Goal: Transaction & Acquisition: Purchase product/service

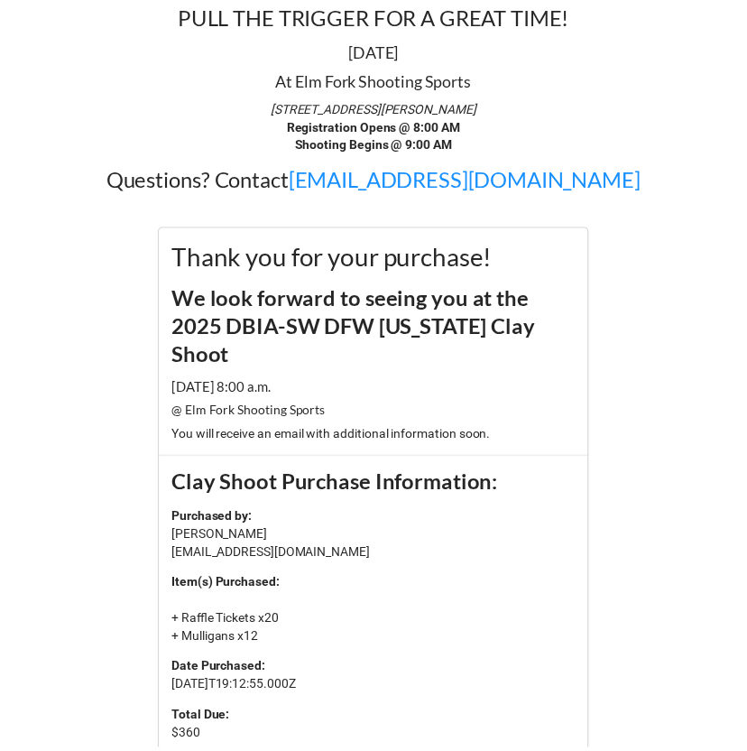
scroll to position [284, 0]
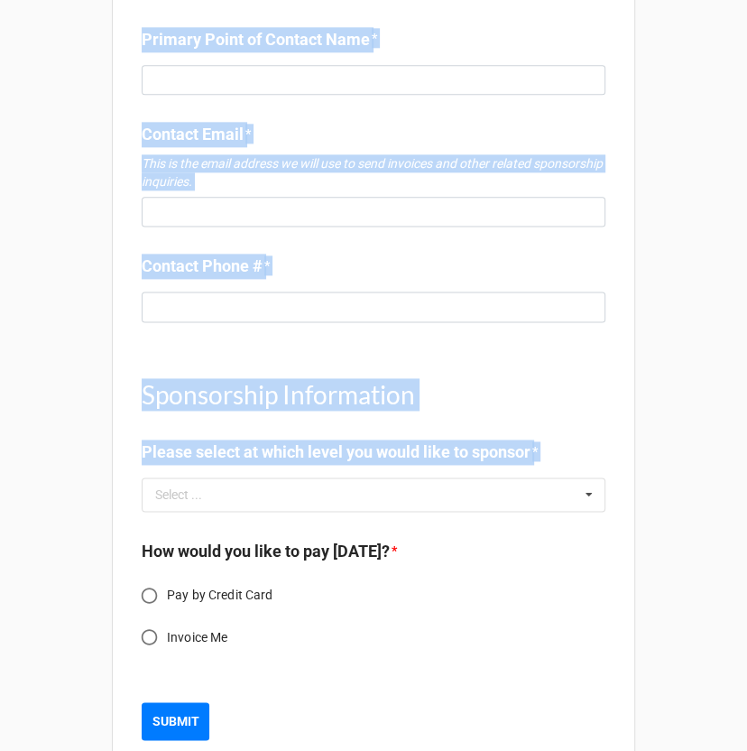
scroll to position [1085, 0]
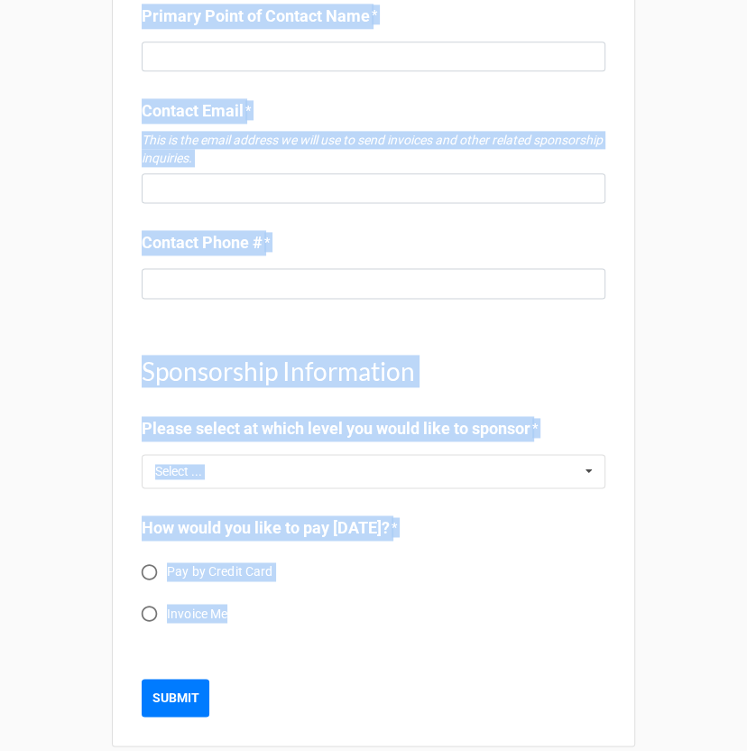
drag, startPoint x: 134, startPoint y: 21, endPoint x: 255, endPoint y: 595, distance: 586.6
click at [488, 454] on div "Select ... No results found." at bounding box center [374, 471] width 464 height 34
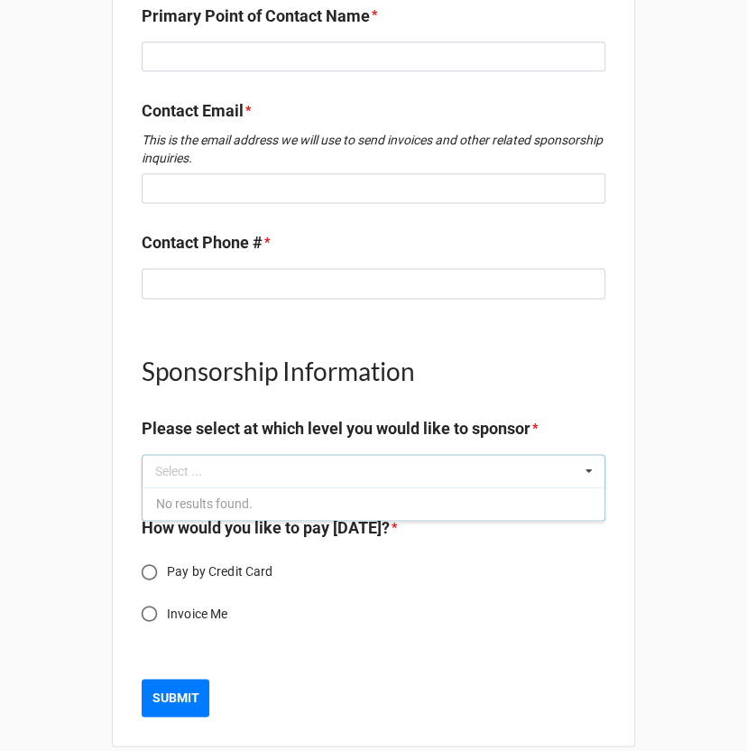
click at [462, 595] on label "Invoice Me" at bounding box center [361, 612] width 459 height 35
click at [167, 595] on input "Invoice Me" at bounding box center [149, 612] width 35 height 35
radio input "true"
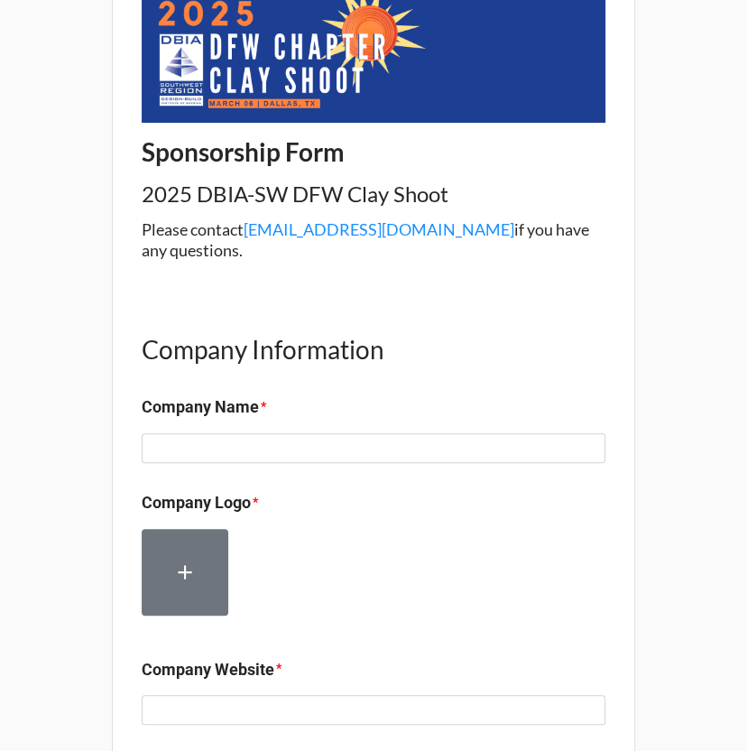
scroll to position [0, 0]
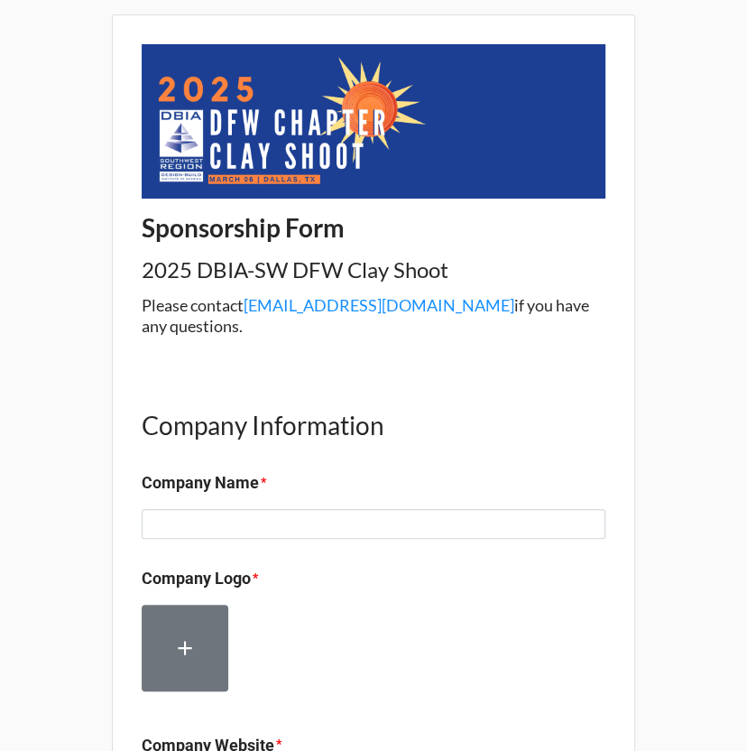
drag, startPoint x: 574, startPoint y: 314, endPoint x: 180, endPoint y: 78, distance: 458.9
click at [180, 78] on div "Sponsorship Form 2025 DBIA-SW DFW Clay Shoot Please contact [EMAIL_ADDRESS][DOM…" at bounding box center [374, 190] width 464 height 292
copy div "Sponsorship Form 2025 DBIA-SW DFW Clay Shoot Please contact [EMAIL_ADDRESS][DOM…"
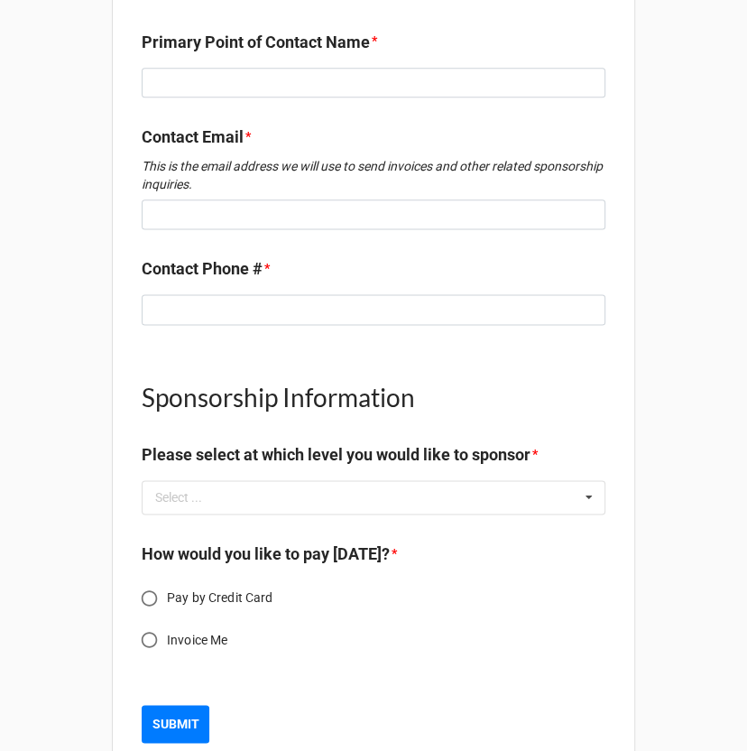
scroll to position [1085, 0]
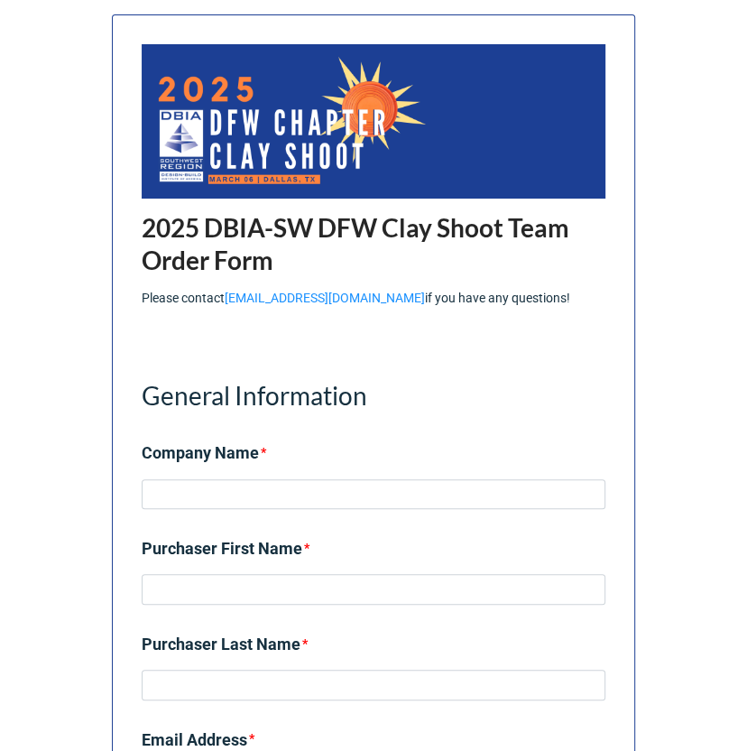
click at [518, 291] on p "Please contact info@dbia-sw.org if you have any questions!" at bounding box center [374, 298] width 464 height 18
drag, startPoint x: 519, startPoint y: 299, endPoint x: 131, endPoint y: 125, distance: 424.9
copy div "2025 DBIA-SW DFW Clay Shoot Team Order Form Please contact info@dbia-sw.org if …"
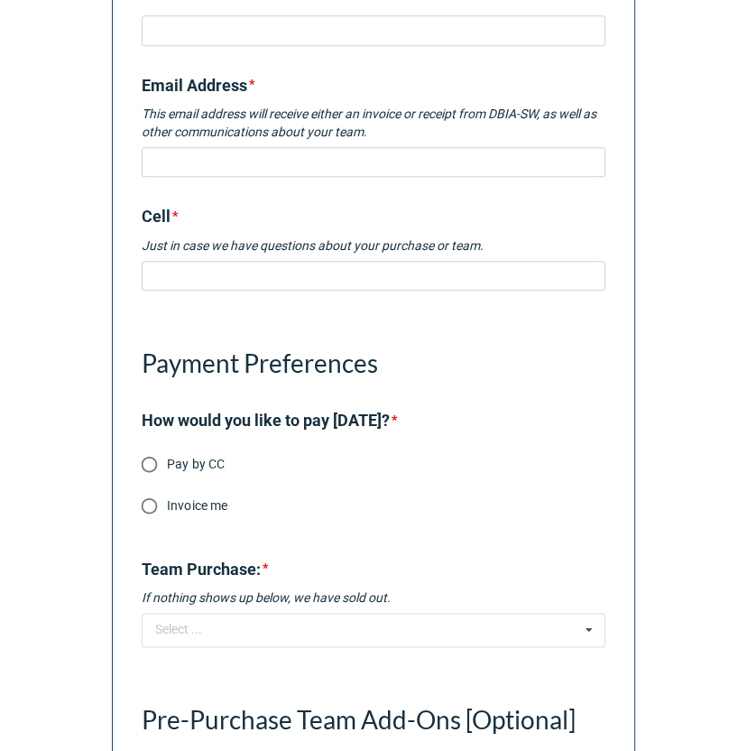
scroll to position [657, 0]
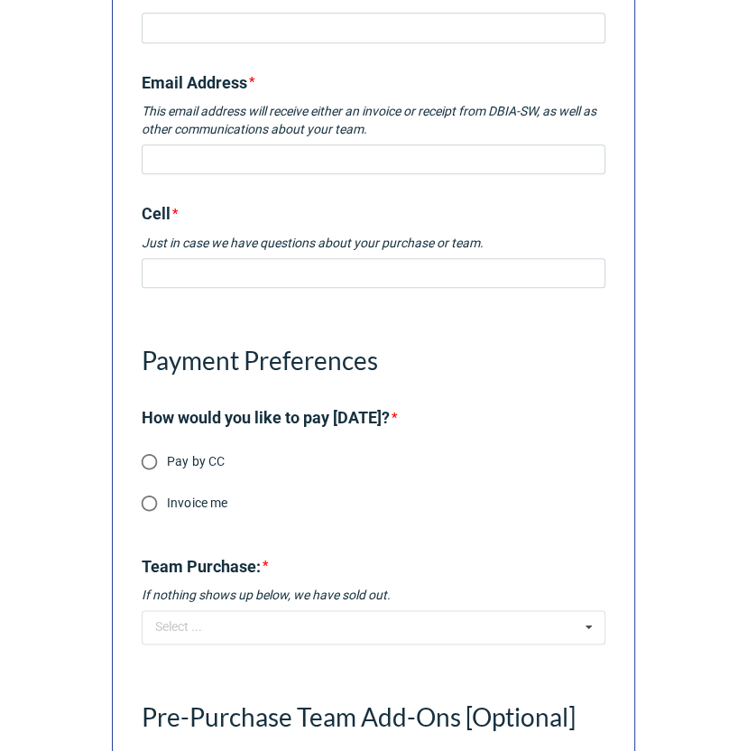
click at [390, 208] on b "Cell *" at bounding box center [374, 217] width 464 height 32
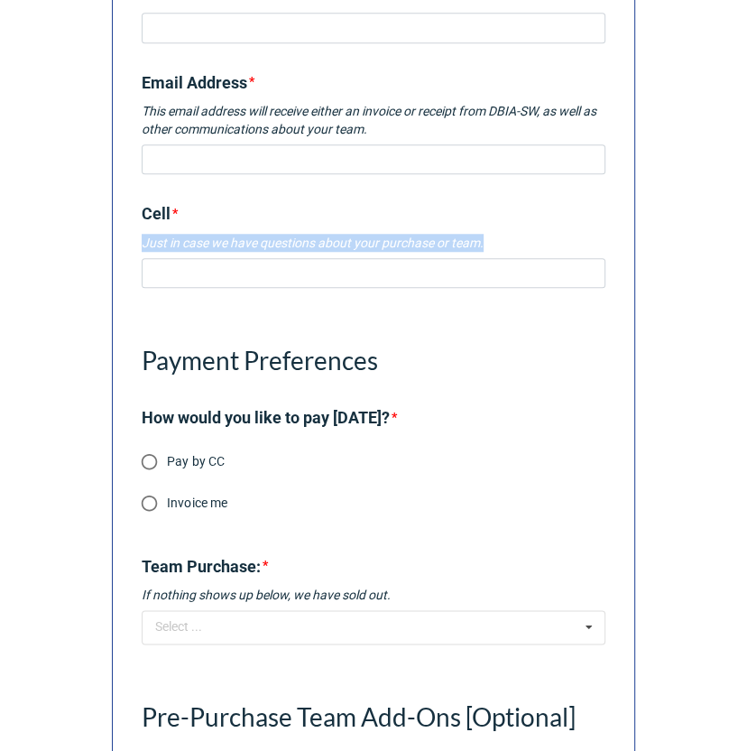
drag, startPoint x: 492, startPoint y: 236, endPoint x: 117, endPoint y: 239, distance: 374.4
click at [117, 239] on div "2025 DBIA-SW DFW Clay Shoot Team Order Form Please contact info@dbia-sw.org if …" at bounding box center [373, 168] width 523 height 1621
copy em "Just in case we have questions about your purchase or team."
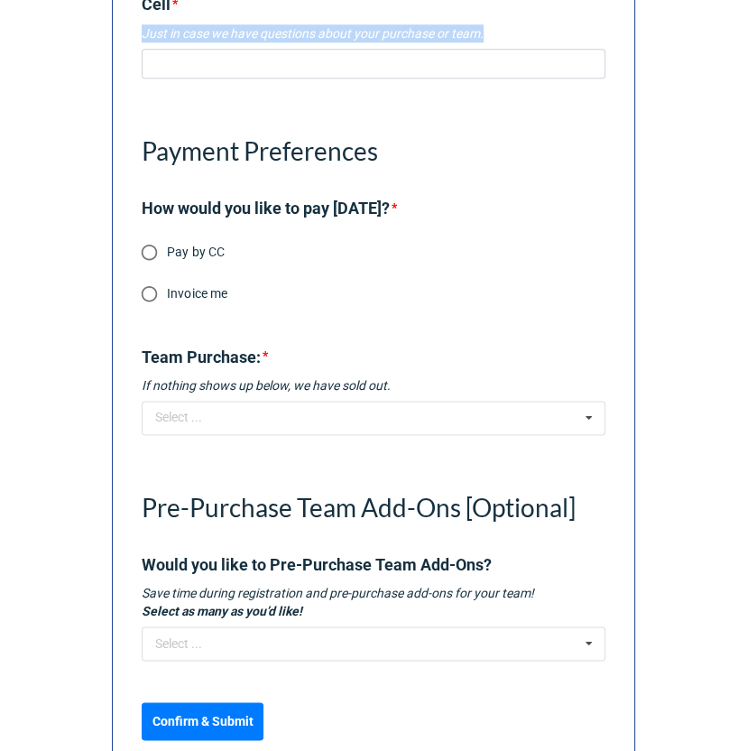
scroll to position [913, 0]
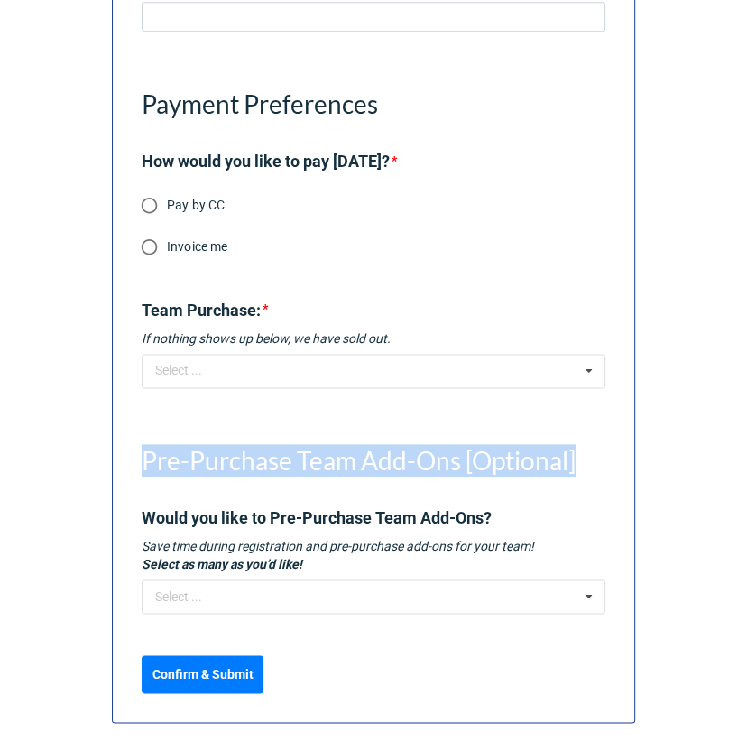
drag, startPoint x: 590, startPoint y: 460, endPoint x: 111, endPoint y: 460, distance: 479.1
copy h1 "Pre-Purchase Team Add-Ons [Optional]"
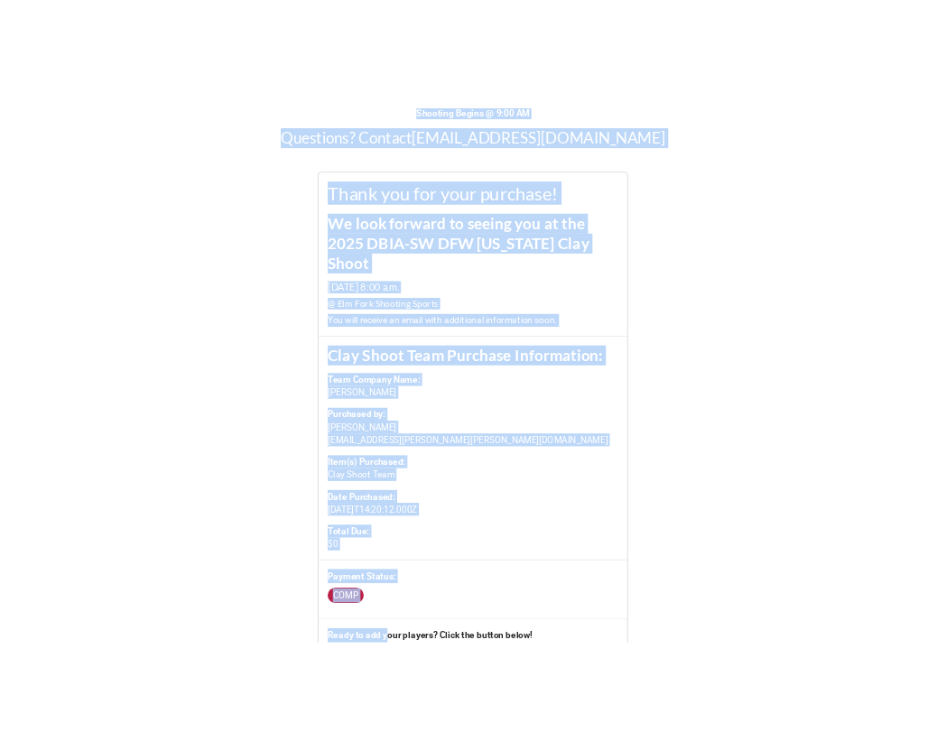
scroll to position [654, 0]
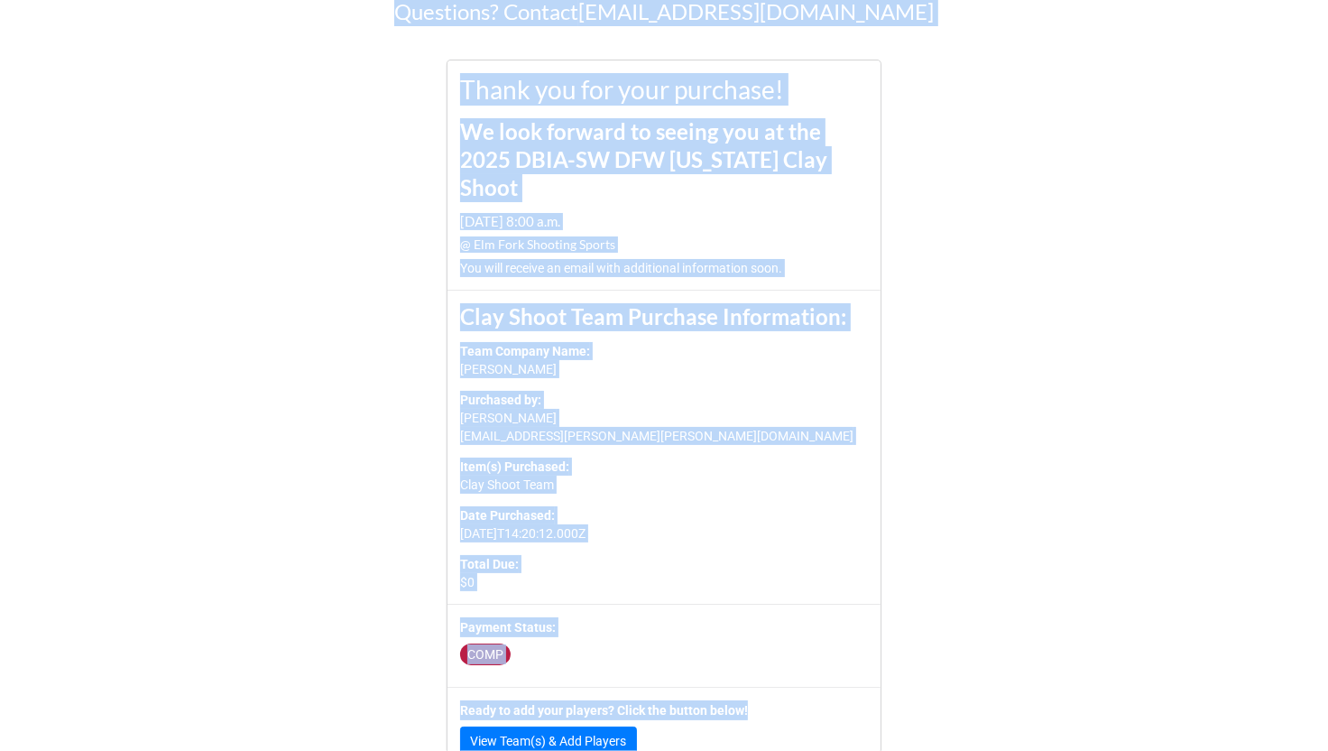
drag, startPoint x: 290, startPoint y: 29, endPoint x: 770, endPoint y: 740, distance: 857.8
click at [770, 740] on div "PULL THE TRIGGER FOR A GREAT TIME! [DATE] At [GEOGRAPHIC_DATA] Shooting Sports …" at bounding box center [664, 72] width 1328 height 1424
copy div "PULL THE TRIGGER FOR A GREAT TIME! March 06, 2025 At Elm Fork Shooting Sports 1…"
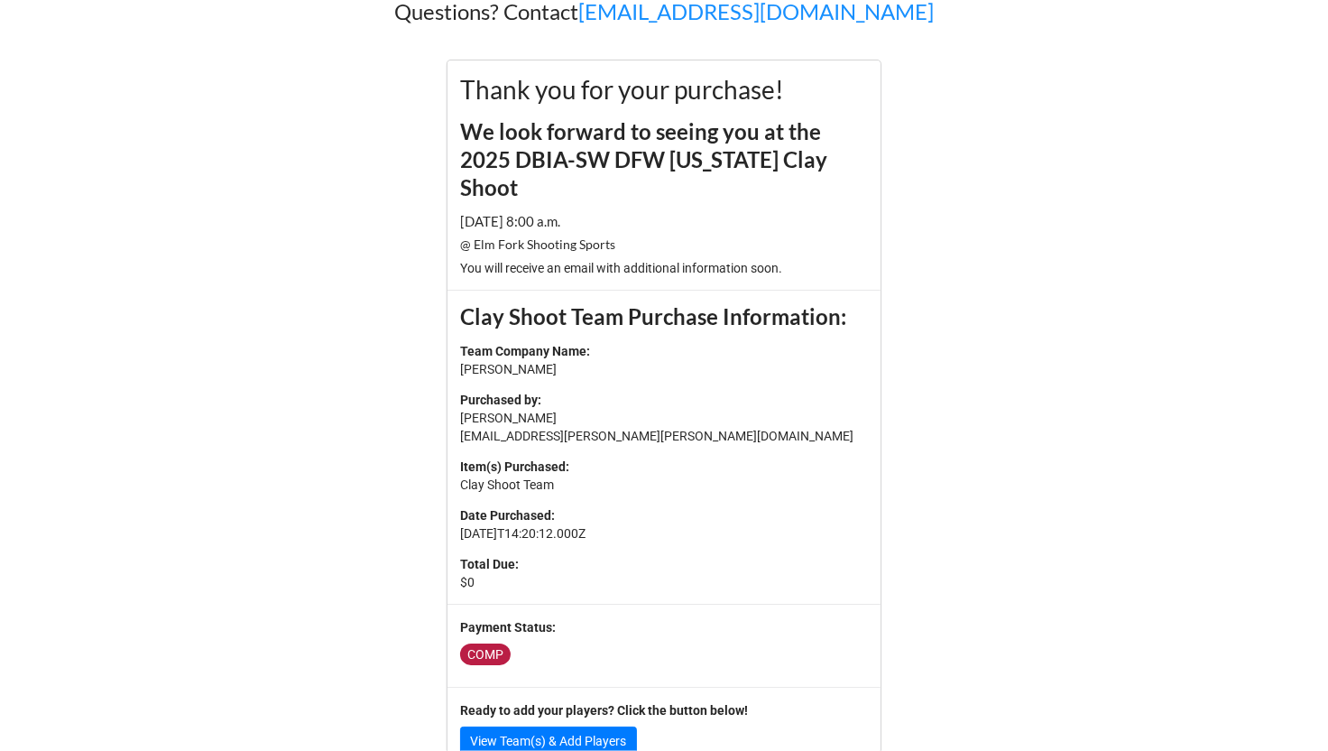
click at [702, 707] on div "Ready to add your players? Click the button below! View Team(s) & Add Players" at bounding box center [664, 728] width 433 height 83
drag, startPoint x: 718, startPoint y: 706, endPoint x: 416, endPoint y: 709, distance: 302.3
click at [416, 708] on div "PULL THE TRIGGER FOR A GREAT TIME! March 06, 2025 At Elm Fork Shooting Sports 1…" at bounding box center [664, 64] width 1328 height 1409
drag, startPoint x: 676, startPoint y: 699, endPoint x: 428, endPoint y: 699, distance: 248.1
click at [428, 699] on div "PULL THE TRIGGER FOR A GREAT TIME! March 06, 2025 At Elm Fork Shooting Sports 1…" at bounding box center [664, 64] width 1328 height 1409
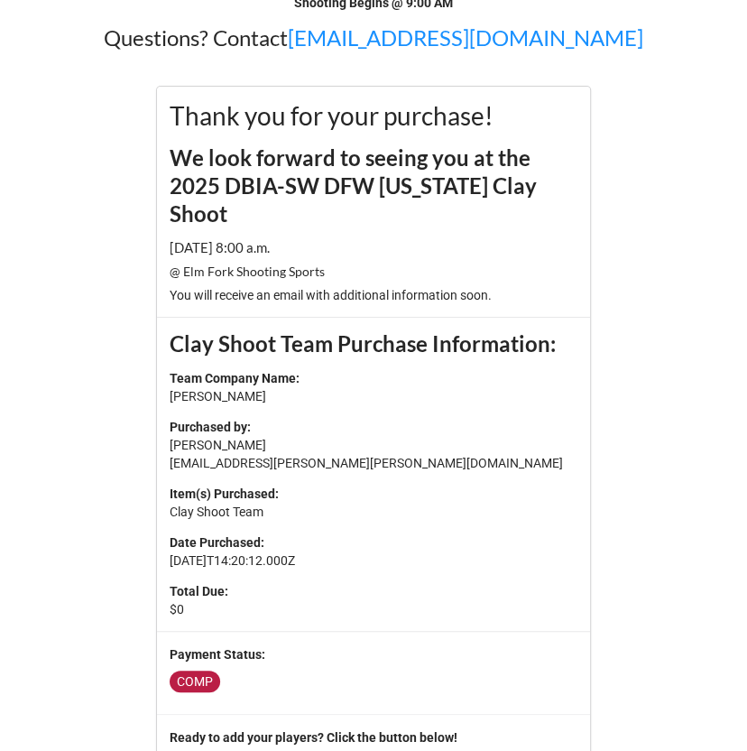
scroll to position [457, 0]
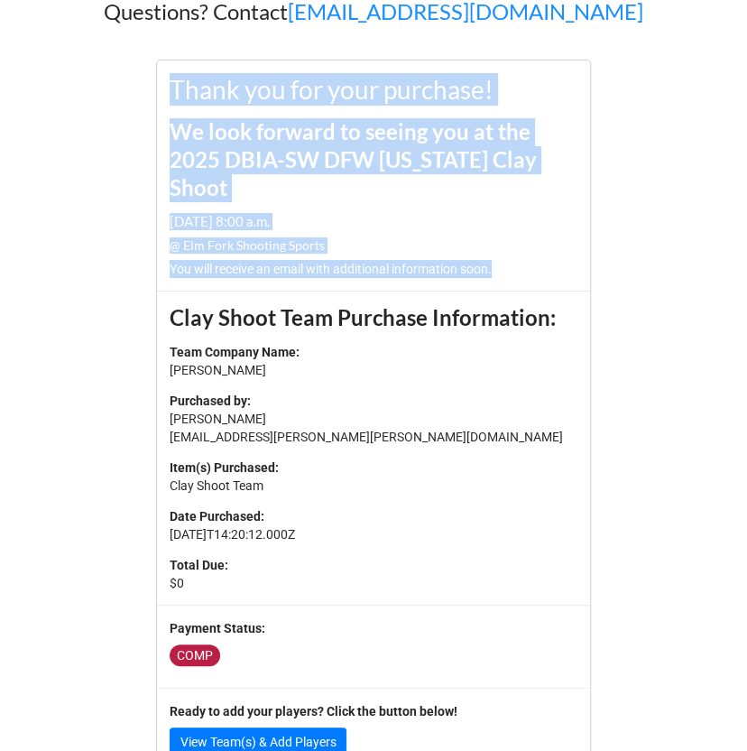
drag, startPoint x: 514, startPoint y: 239, endPoint x: 166, endPoint y: 86, distance: 380.5
click at [166, 86] on div "Thank you for your purchase! We look forward to seeing you at the 2025 DBIA-SW …" at bounding box center [373, 174] width 433 height 229
copy div "Thank you for your purchase! We look forward to seeing you at the 2025 DBIA-SW …"
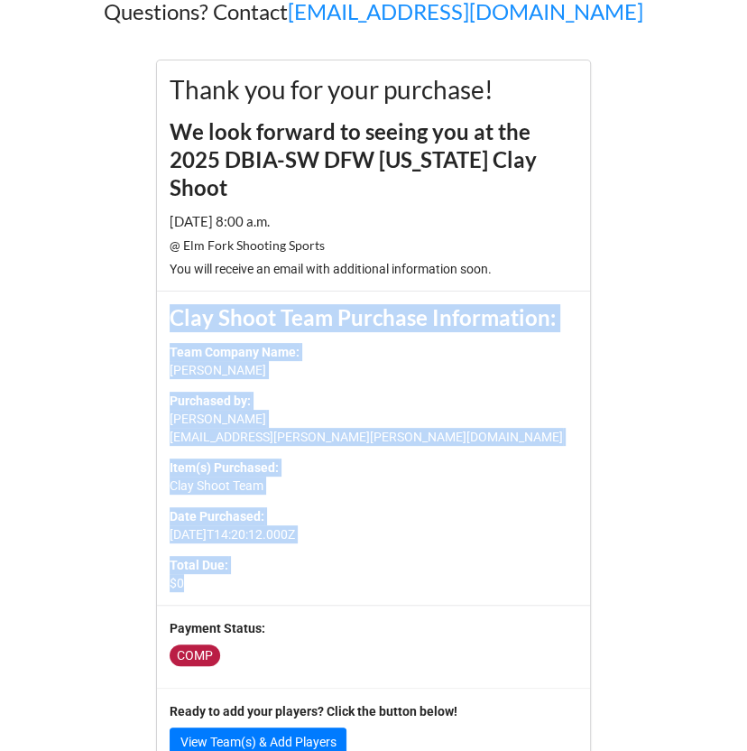
drag, startPoint x: 171, startPoint y: 287, endPoint x: 255, endPoint y: 558, distance: 284.2
click at [255, 558] on div "Clay Shoot Team Purchase Information: Team Company Name: Kiewit Purchased by: T…" at bounding box center [373, 448] width 433 height 314
copy div "Clay Shoot Team Purchase Information: Team Company Name: Kiewit Purchased by: T…"
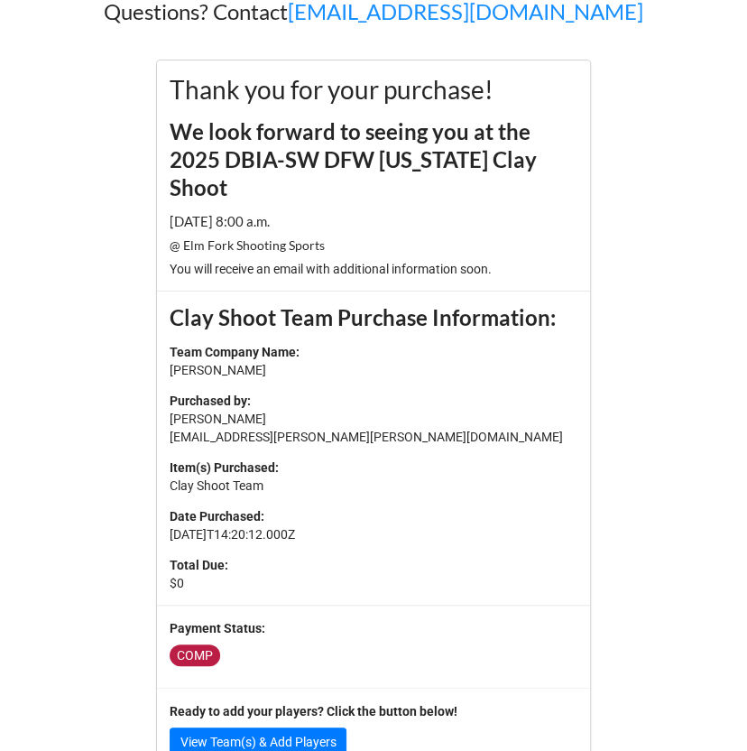
click at [420, 400] on p "Purchased by: Tory Matteson tory.matteson@kiewit.com" at bounding box center [374, 419] width 408 height 54
drag, startPoint x: 282, startPoint y: 624, endPoint x: 162, endPoint y: 595, distance: 123.4
click at [162, 605] on div "Payment Status: COMP" at bounding box center [373, 646] width 433 height 83
copy div "Payment Status: COMP"
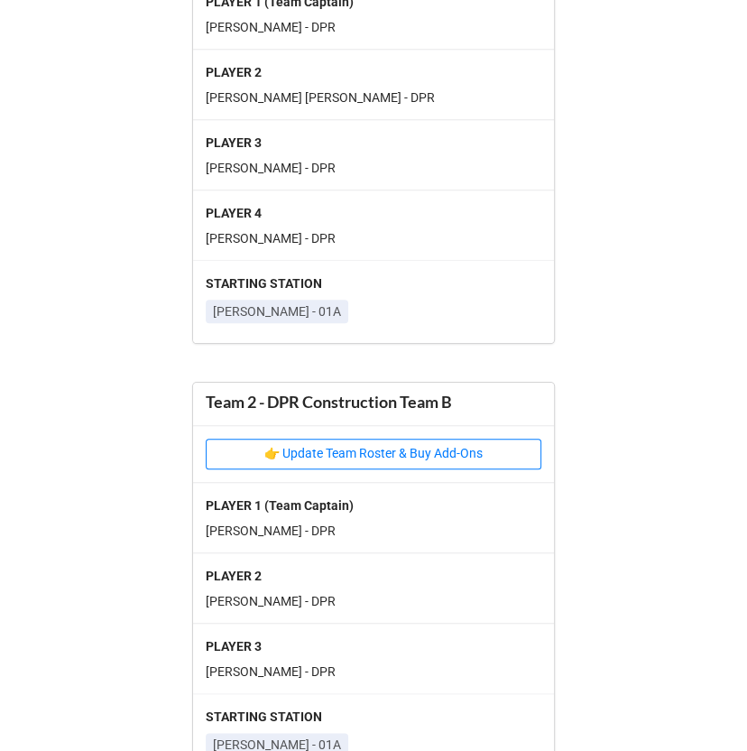
scroll to position [629, 0]
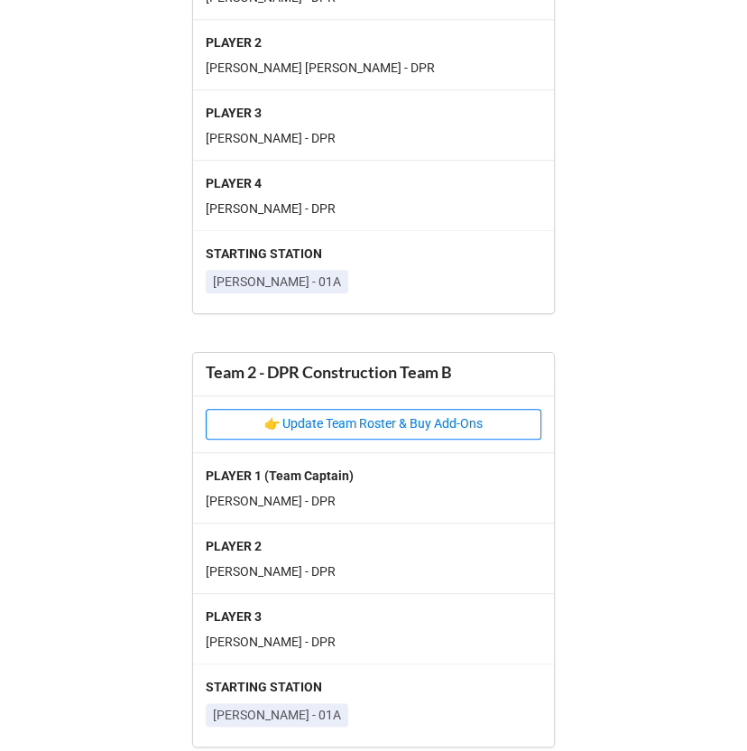
click at [221, 395] on div "👉 Update Team Roster & Buy Add-Ons" at bounding box center [373, 423] width 361 height 57
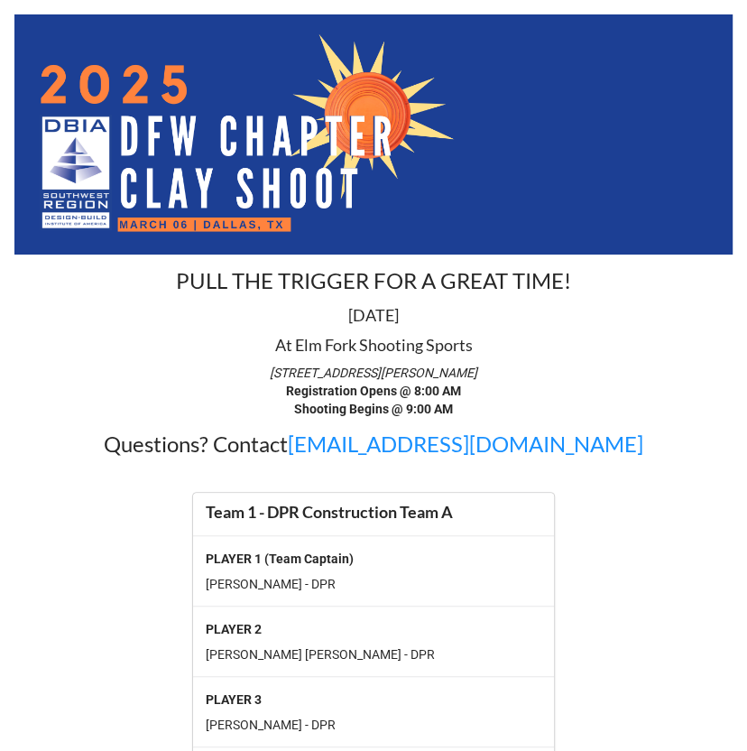
scroll to position [0, 0]
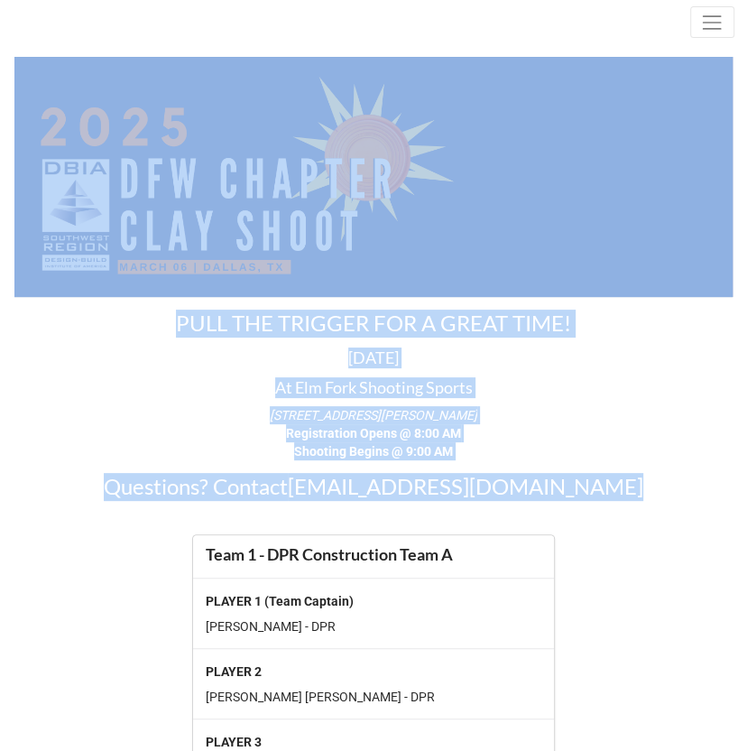
drag, startPoint x: 612, startPoint y: 501, endPoint x: 90, endPoint y: 16, distance: 711.8
click at [90, 16] on div "Back PULL THE TRIGGER FOR A GREAT TIME! March 06, 2025 At Elm Fork Shooting Spo…" at bounding box center [373, 694] width 747 height 1389
copy div "PULL THE TRIGGER FOR A GREAT TIME! March 06, 2025 At Elm Fork Shooting Sports 1…"
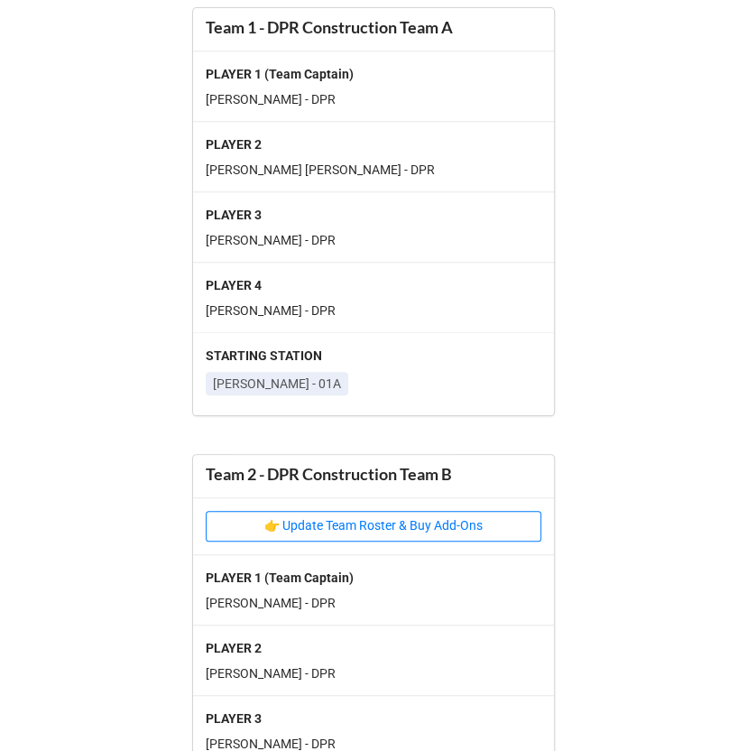
scroll to position [629, 0]
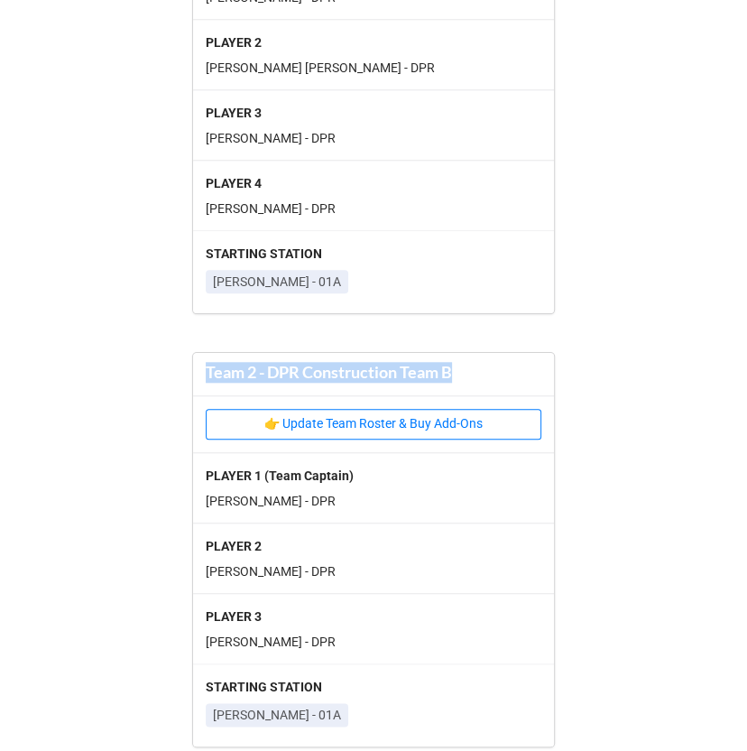
drag, startPoint x: 477, startPoint y: 375, endPoint x: 193, endPoint y: 371, distance: 284.2
click at [193, 371] on div "Team 2 - DPR Construction Team B" at bounding box center [373, 374] width 361 height 42
copy div "Team 2 - DPR Construction Team B"
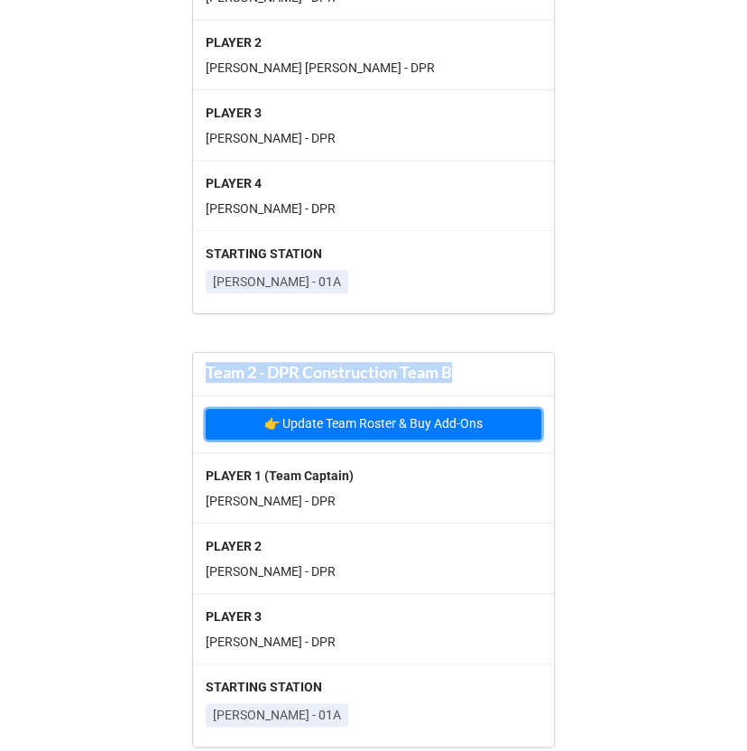
drag, startPoint x: 514, startPoint y: 418, endPoint x: 211, endPoint y: 412, distance: 303.2
click at [211, 412] on button "👉 Update Team Roster & Buy Add-Ons" at bounding box center [374, 424] width 336 height 31
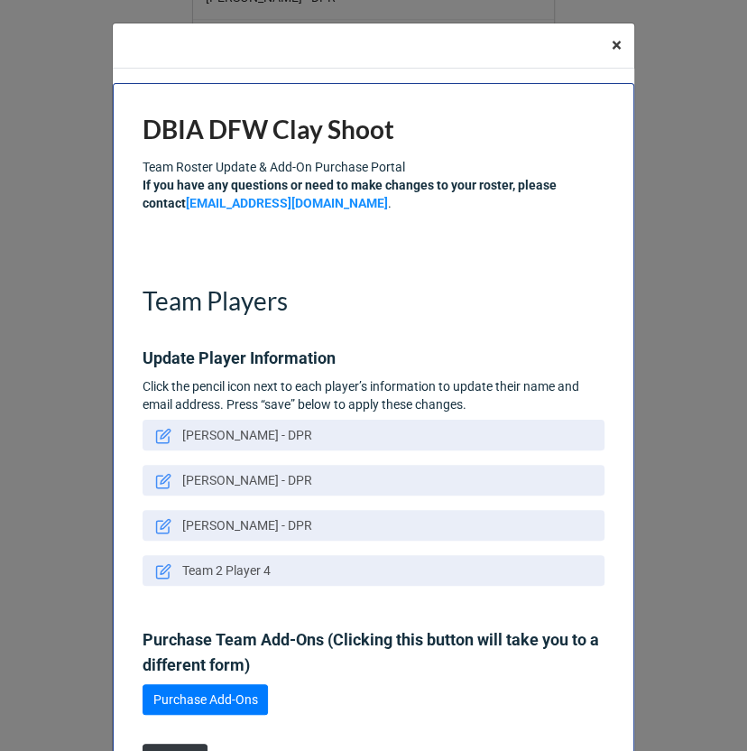
click at [619, 43] on button "× Close" at bounding box center [616, 45] width 35 height 44
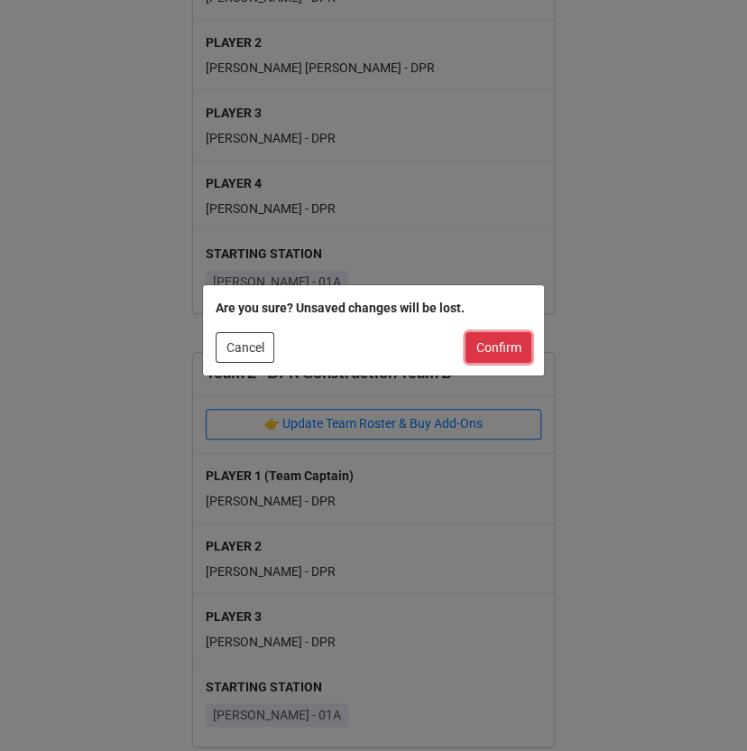
click at [500, 349] on button "Confirm" at bounding box center [499, 347] width 66 height 31
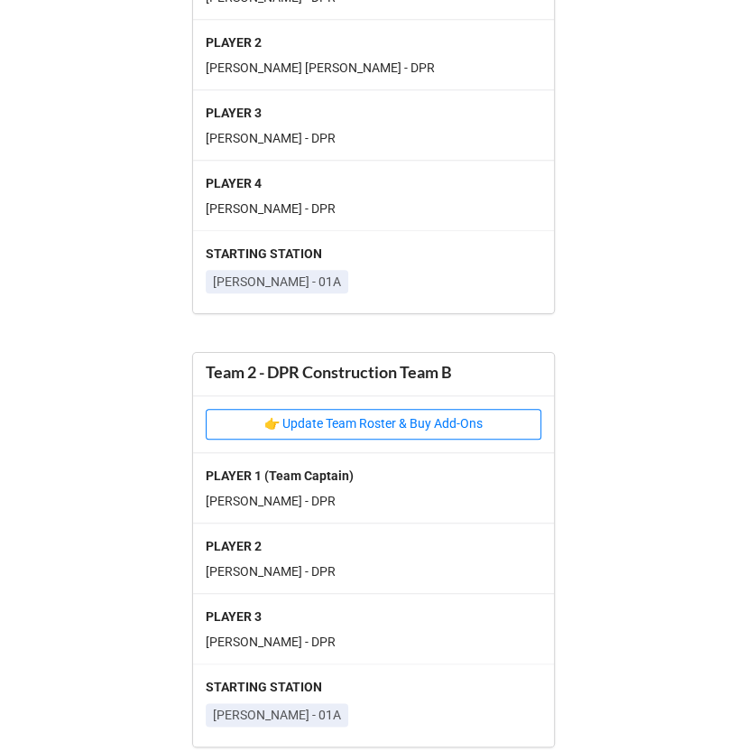
click at [129, 418] on div "Back PULL THE TRIGGER FOR A GREAT TIME! March 06, 2025 At Elm Fork Shooting Spo…" at bounding box center [373, 65] width 747 height 1389
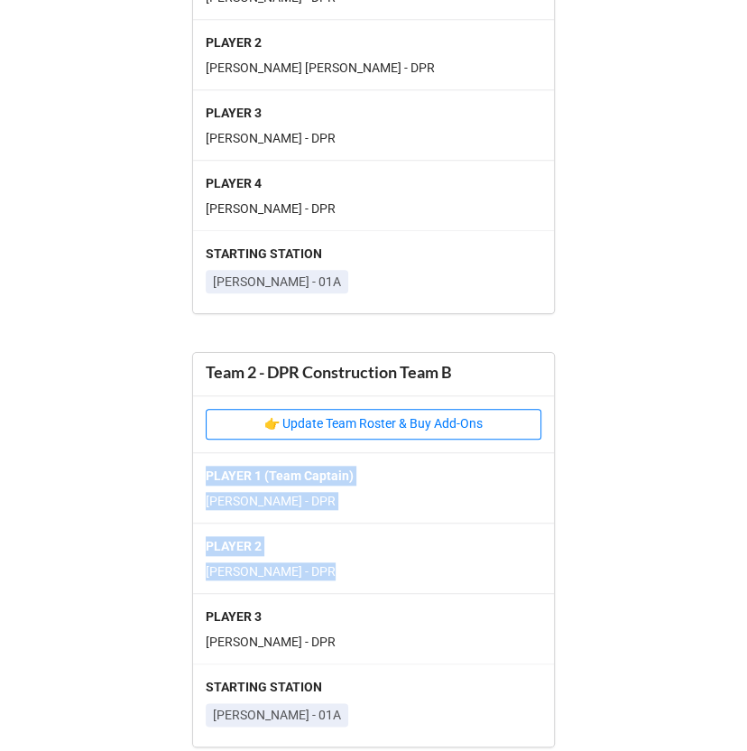
drag, startPoint x: 128, startPoint y: 418, endPoint x: 569, endPoint y: 588, distance: 473.0
click at [569, 588] on div "Back PULL THE TRIGGER FOR A GREAT TIME! March 06, 2025 At Elm Fork Shooting Spo…" at bounding box center [373, 65] width 747 height 1389
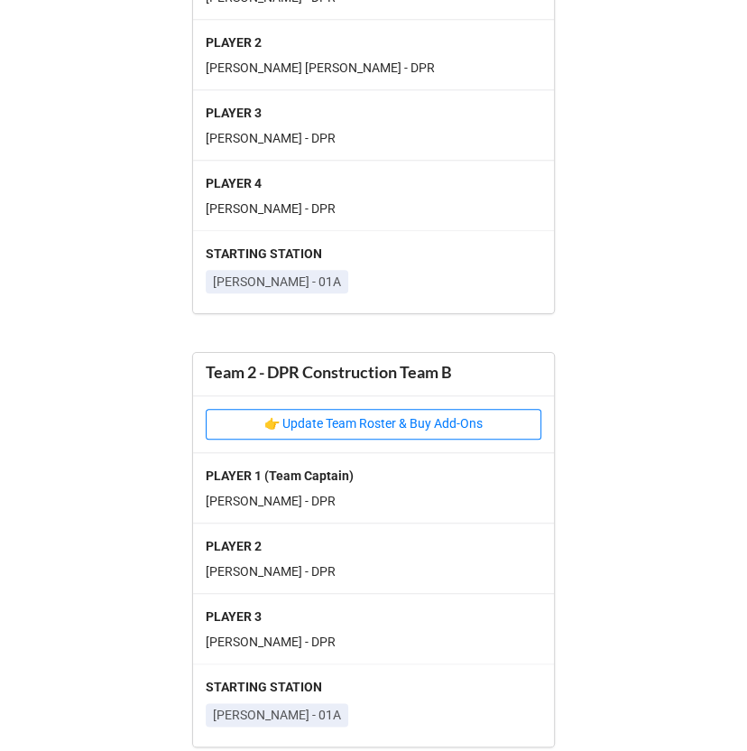
click at [165, 385] on div "Back PULL THE TRIGGER FOR A GREAT TIME! March 06, 2025 At Elm Fork Shooting Spo…" at bounding box center [373, 65] width 747 height 1389
drag, startPoint x: 151, startPoint y: 398, endPoint x: 435, endPoint y: 496, distance: 300.7
click at [435, 496] on div "Back PULL THE TRIGGER FOR A GREAT TIME! March 06, 2025 At Elm Fork Shooting Spo…" at bounding box center [373, 65] width 747 height 1389
copy div "PLAYER 1 (Team Captain) Jonathan Tison - DPR"
drag, startPoint x: 171, startPoint y: 528, endPoint x: 371, endPoint y: 558, distance: 202.6
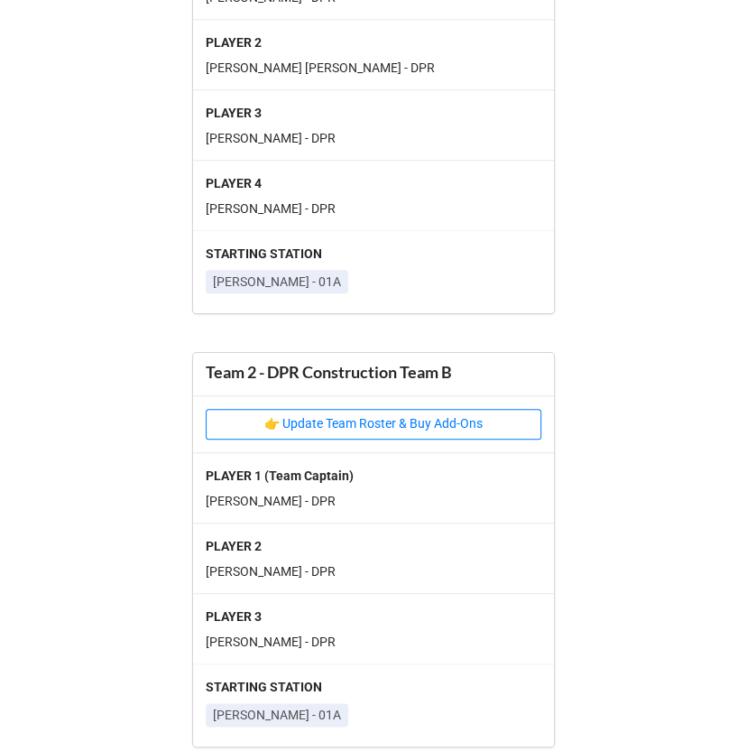
click at [371, 558] on div "Back PULL THE TRIGGER FOR A GREAT TIME! March 06, 2025 At Elm Fork Shooting Spo…" at bounding box center [373, 65] width 747 height 1389
copy div "PLAYER 2 Jonathon Tyson - DPR"
drag, startPoint x: 159, startPoint y: 599, endPoint x: 375, endPoint y: 638, distance: 220.0
click at [375, 638] on div "Back PULL THE TRIGGER FOR A GREAT TIME! March 06, 2025 At Elm Fork Shooting Spo…" at bounding box center [373, 65] width 747 height 1389
click at [173, 648] on div "Back PULL THE TRIGGER FOR A GREAT TIME! March 06, 2025 At Elm Fork Shooting Spo…" at bounding box center [373, 65] width 747 height 1389
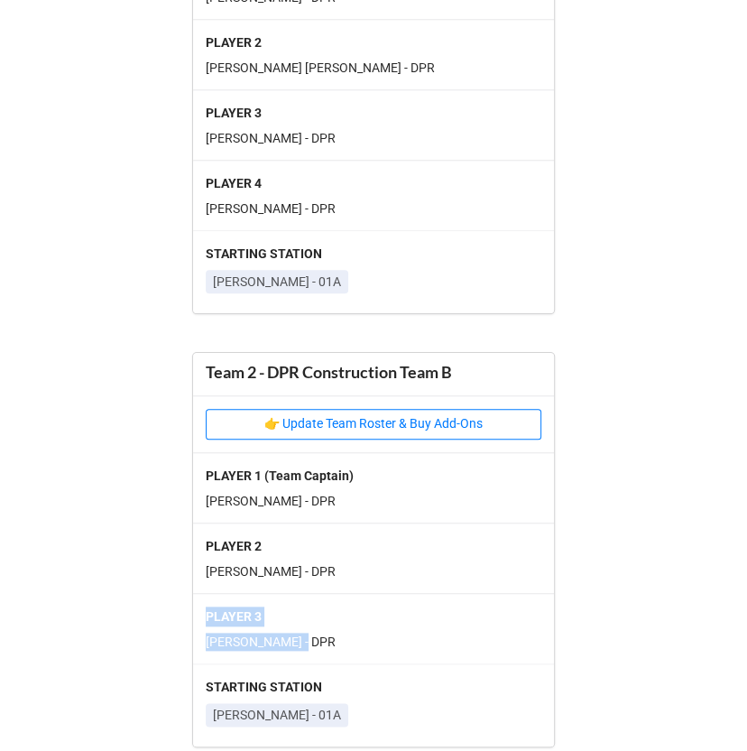
drag, startPoint x: 352, startPoint y: 640, endPoint x: 184, endPoint y: 605, distance: 171.3
click at [184, 605] on div "Team 1 - DPR Construction Team A PLAYER 1 (Team Captain) Joe Cabrales - DPR PLA…" at bounding box center [374, 326] width 390 height 840
copy div "PLAYER 3 JC Lowery - DPR"
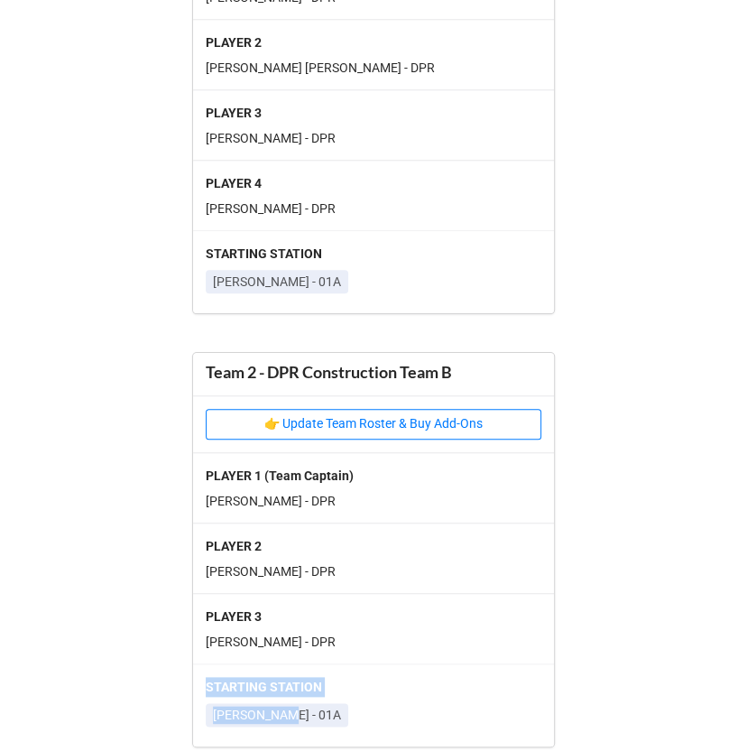
drag, startPoint x: 340, startPoint y: 711, endPoint x: 187, endPoint y: 674, distance: 157.8
click at [187, 674] on div "Team 1 - DPR Construction Team A PLAYER 1 (Team Captain) Joe Cabrales - DPR PLA…" at bounding box center [374, 326] width 390 height 840
copy div "STARTING STATION Woods - 01A"
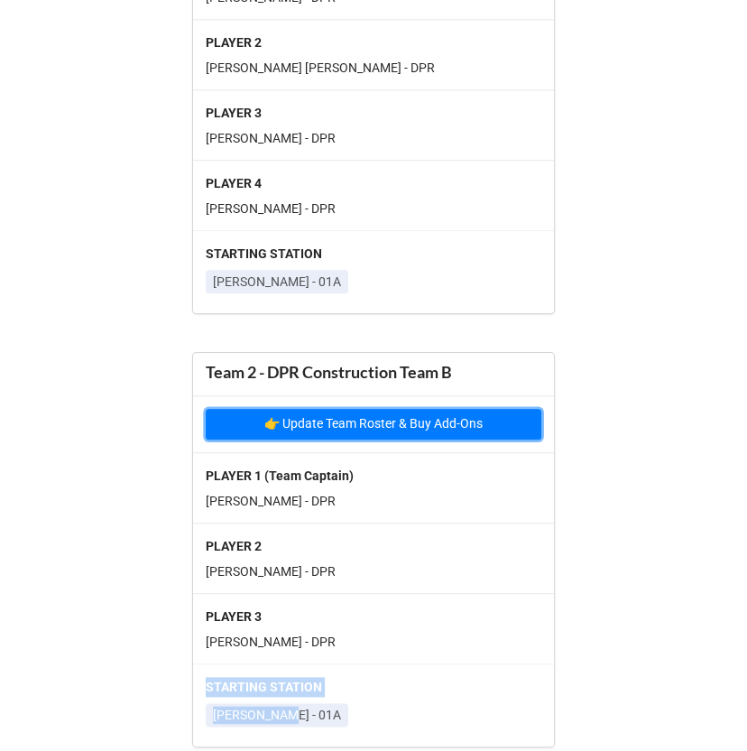
click at [383, 420] on button "👉 Update Team Roster & Buy Add-Ons" at bounding box center [374, 424] width 336 height 31
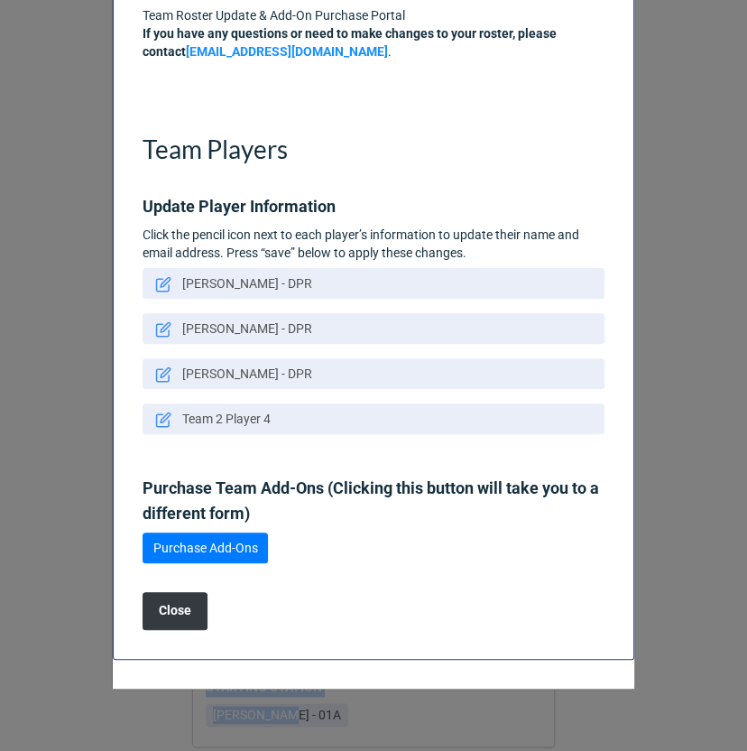
scroll to position [199, 0]
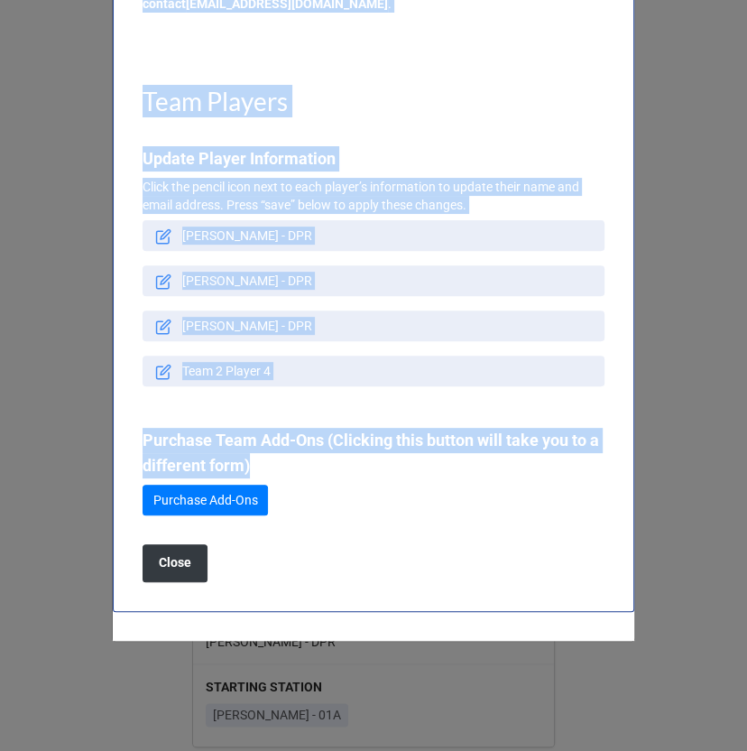
drag, startPoint x: 141, startPoint y: 125, endPoint x: 309, endPoint y: 602, distance: 506.2
click at [309, 602] on div "DBIA DFW Clay Shoot Team Roster Update & Add-On Purchase Portal If you have any…" at bounding box center [374, 248] width 522 height 728
copy div "DBIA DFW Clay Shoot Team Roster Update & Add-On Purchase Portal If you have any…"
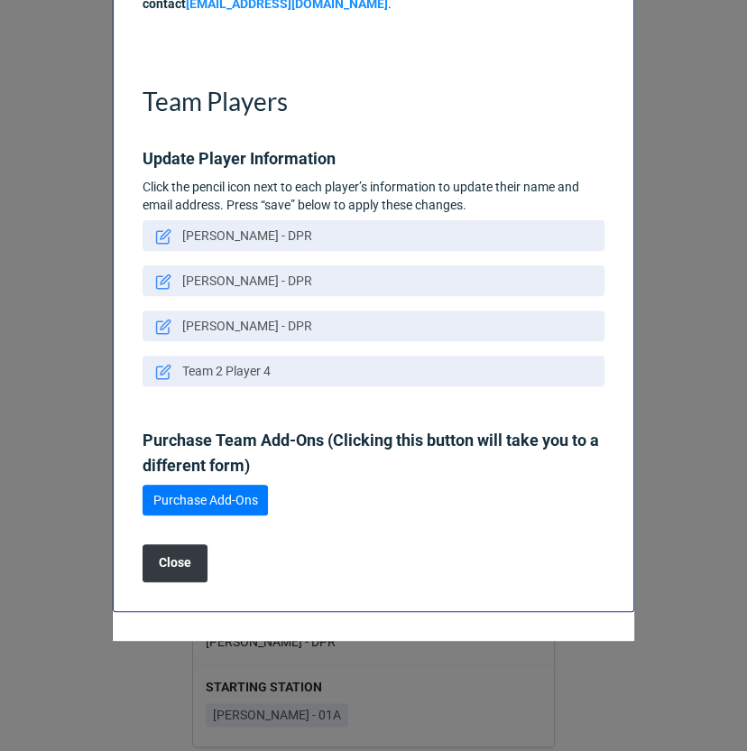
click at [412, 521] on div "DBIA DFW Clay Shoot Team Roster Update & Add-On Purchase Portal If you have any…" at bounding box center [374, 248] width 522 height 728
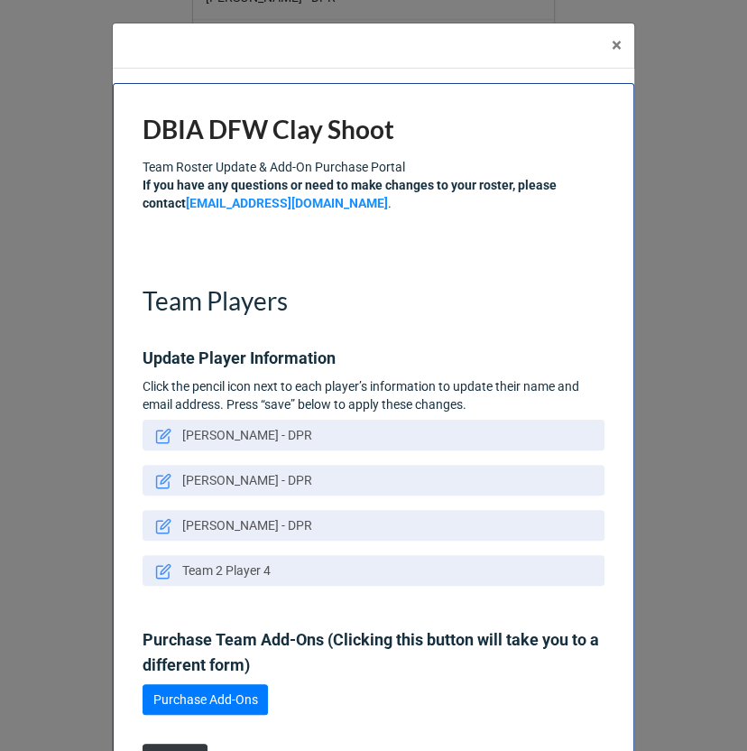
click at [666, 282] on div "× Close DBIA DFW Clay Shoot Team Roster Update & Add-On Purchase Portal If you …" at bounding box center [373, 375] width 747 height 751
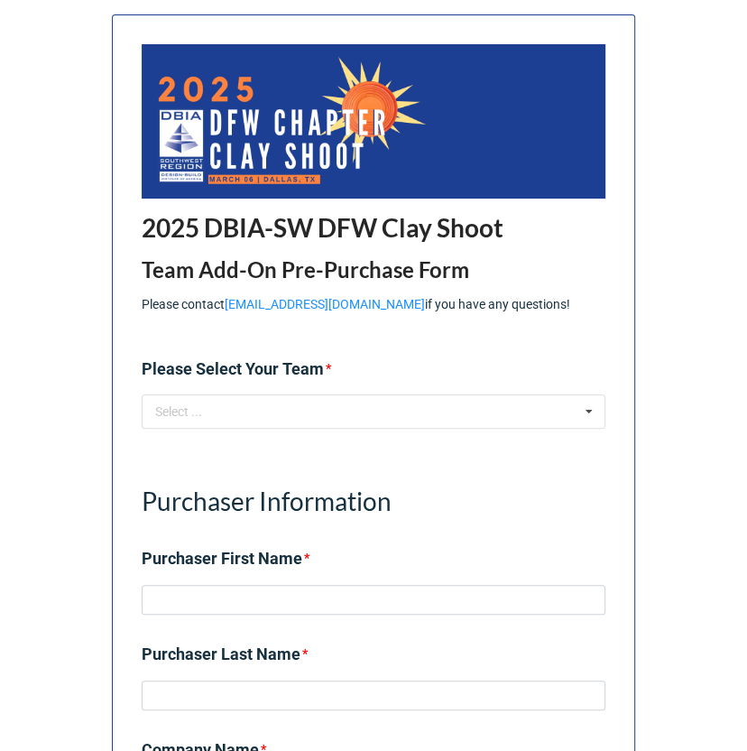
drag, startPoint x: 494, startPoint y: 306, endPoint x: 125, endPoint y: 88, distance: 429.1
click at [125, 88] on div "2025 DBIA-SW DFW Clay Shoot Team Add-On Pre-Purchase Form Please contact [EMAIL…" at bounding box center [373, 607] width 523 height 1186
copy div "2025 DBIA-SW DFW Clay Shoot Team Add-On Pre-Purchase Form Please contact [EMAIL…"
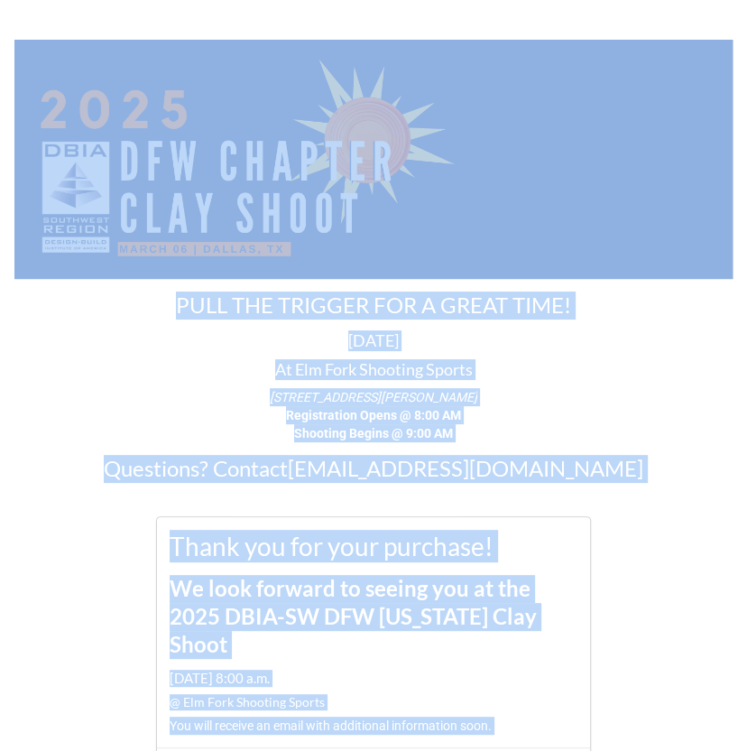
click at [588, 482] on div "PULL THE TRIGGER FOR A GREAT TIME! [DATE] At [GEOGRAPHIC_DATA] Shooting Sports …" at bounding box center [373, 572] width 747 height 1117
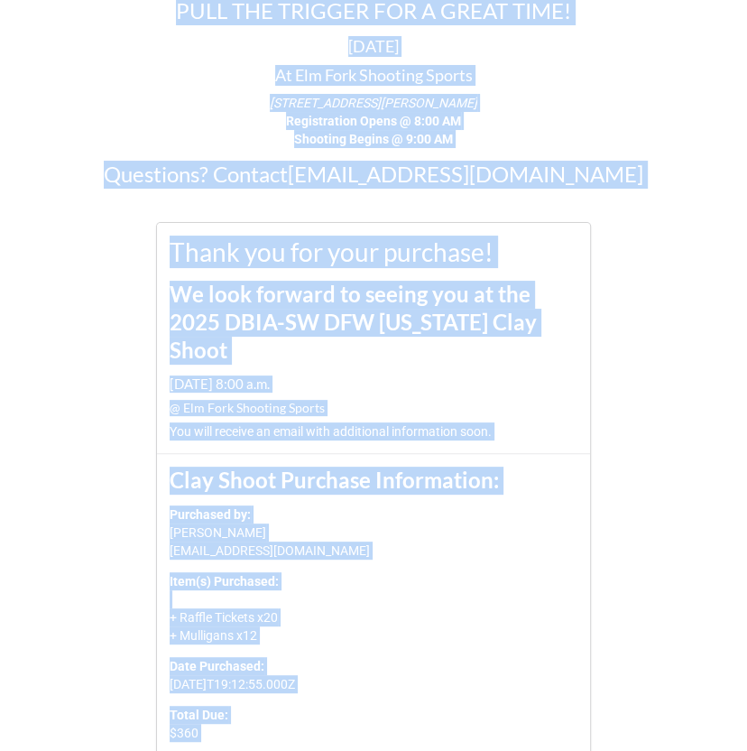
scroll to position [339, 0]
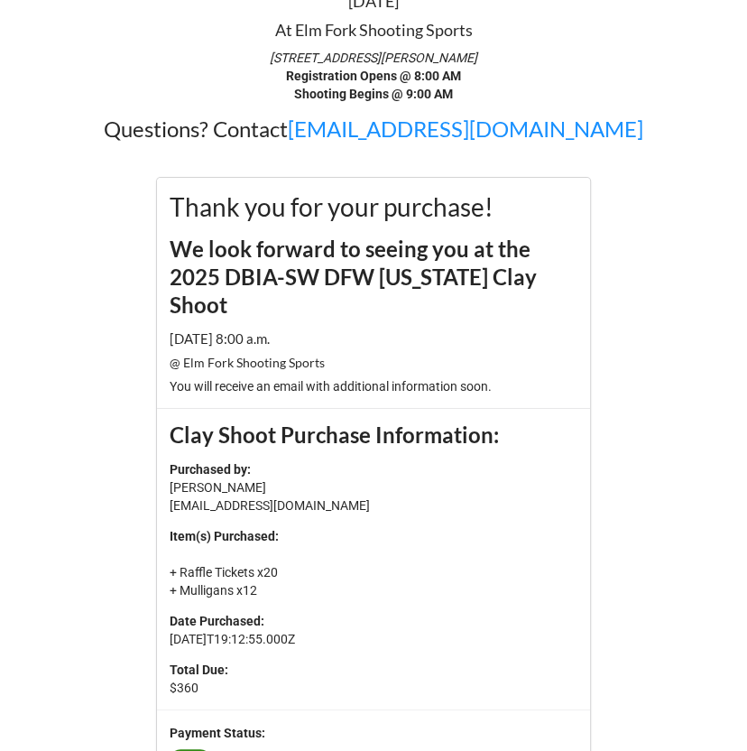
click at [545, 280] on h2 "We look forward to seeing you at the 2025 DBIA-SW DFW [US_STATE] Clay Shoot" at bounding box center [374, 277] width 408 height 84
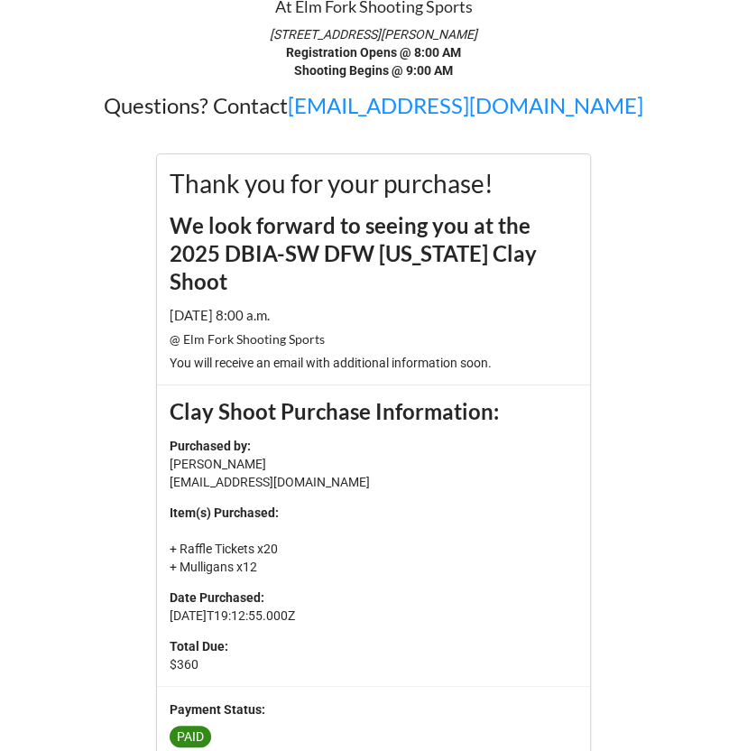
click at [358, 512] on p "Item(s) Purchased: + Raffle Tickets x20 + Mulligans x12" at bounding box center [374, 539] width 408 height 72
click at [298, 699] on div "Payment Status:" at bounding box center [374, 712] width 408 height 26
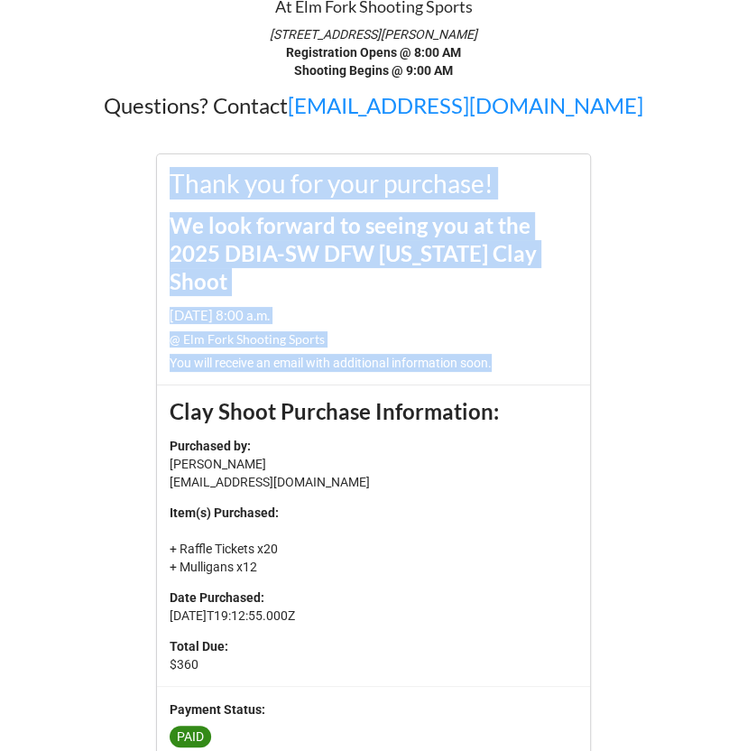
drag, startPoint x: 513, startPoint y: 335, endPoint x: 159, endPoint y: 186, distance: 384.6
click at [159, 186] on div "Thank you for your purchase! We look forward to seeing you at the 2025 DBIA-SW …" at bounding box center [373, 268] width 433 height 229
copy div "Thank you for your purchase! We look forward to seeing you at the 2025 DBIA-SW …"
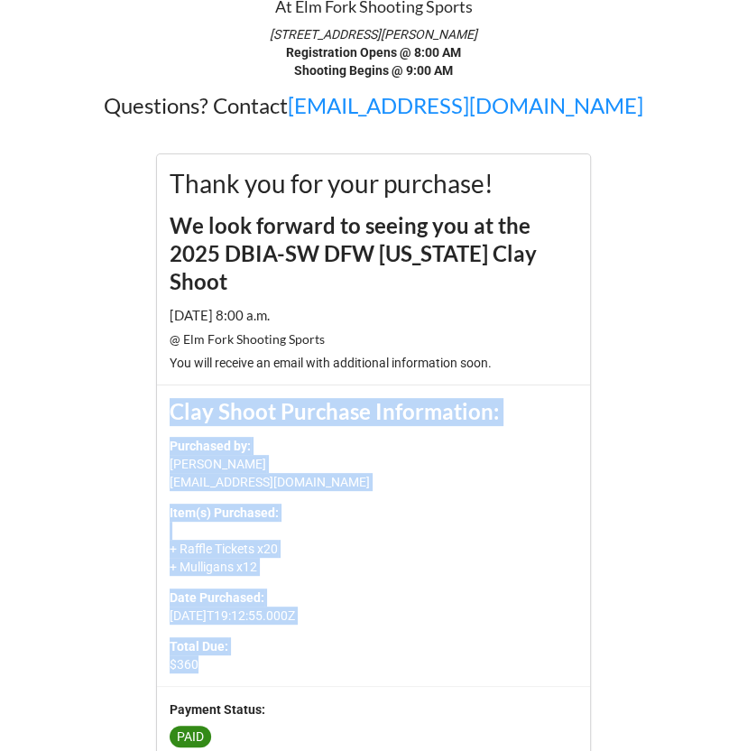
drag, startPoint x: 215, startPoint y: 634, endPoint x: 156, endPoint y: 391, distance: 250.6
click at [157, 391] on div "Clay Shoot Purchase Information: Purchased by: Jason Davis jdavis@walshgroup.co…" at bounding box center [373, 534] width 433 height 301
copy div "Clay Shoot Purchase Information: Purchased by: Jason Davis jdavis@walshgroup.co…"
click at [486, 515] on p "Item(s) Purchased: + Raffle Tickets x20 + Mulligans x12" at bounding box center [374, 539] width 408 height 72
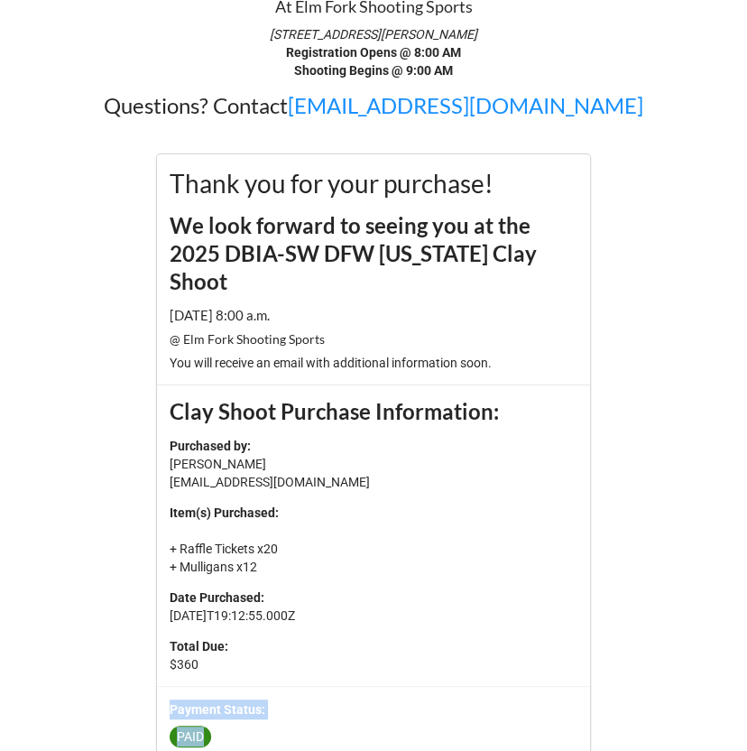
drag, startPoint x: 245, startPoint y: 705, endPoint x: 159, endPoint y: 681, distance: 88.9
click at [159, 686] on div "Payment Status: PAID" at bounding box center [373, 727] width 433 height 83
copy div "Payment Status: PAID"
